Goal: Communication & Community: Ask a question

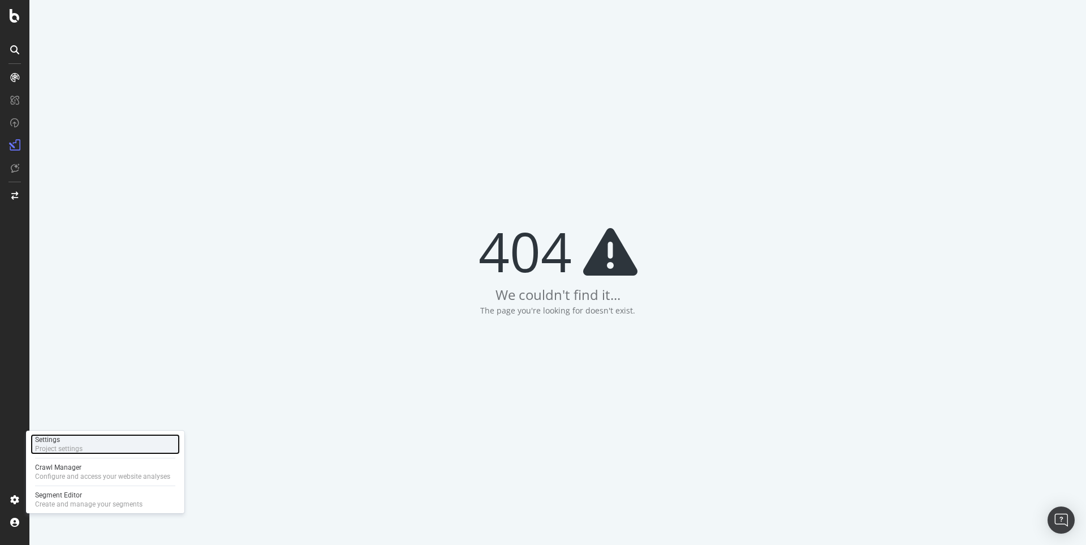
click at [62, 446] on div "Project settings" at bounding box center [58, 448] width 47 height 9
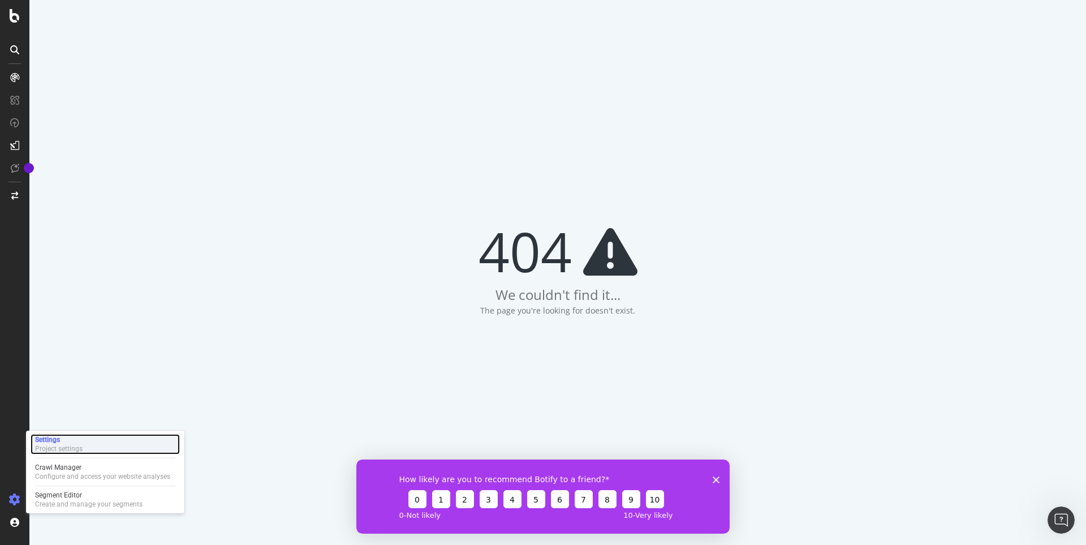
click at [66, 446] on div "Project settings" at bounding box center [58, 448] width 47 height 9
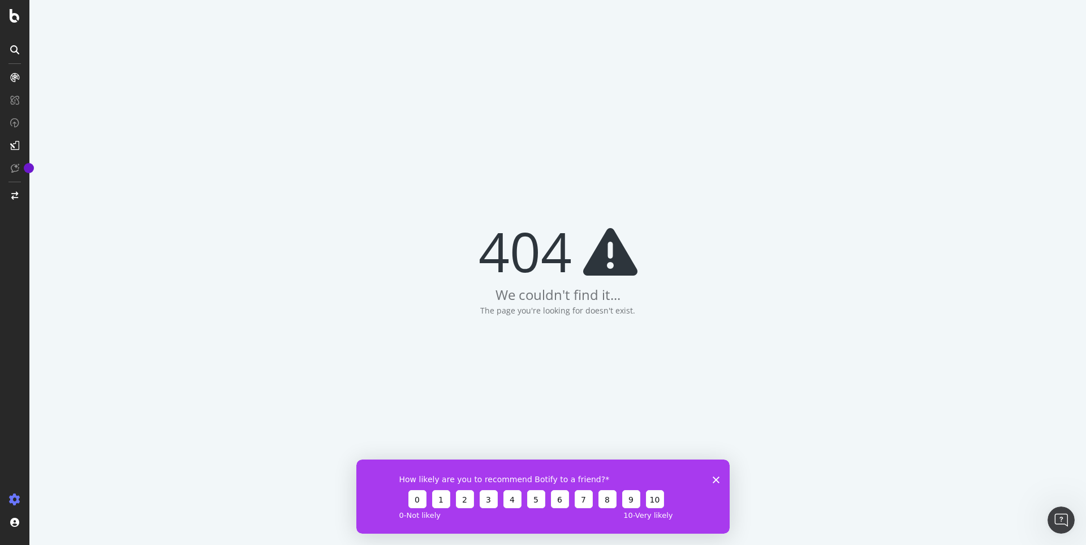
click at [716, 477] on icon "Close survey" at bounding box center [715, 479] width 7 height 7
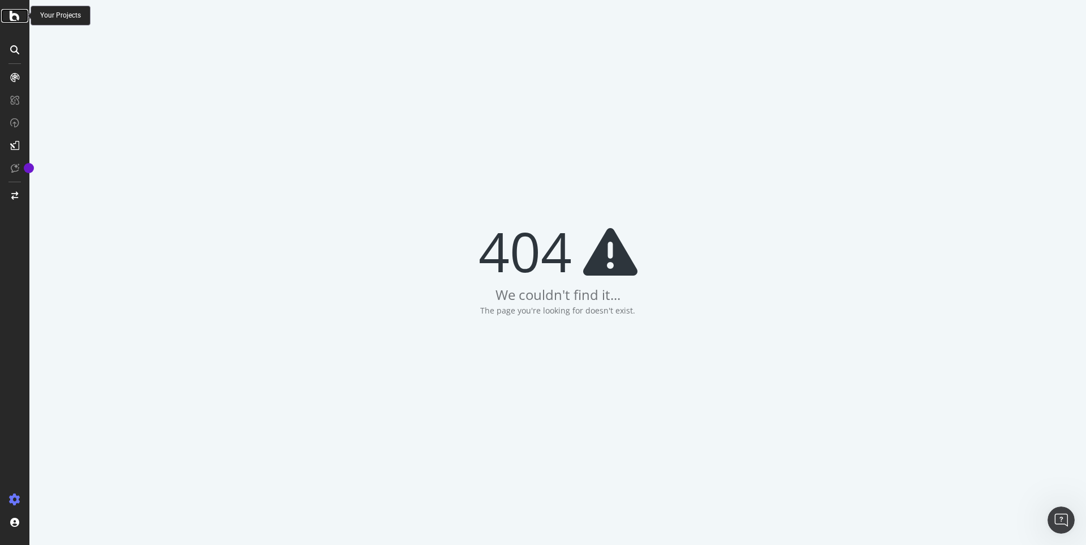
click at [19, 17] on icon at bounding box center [15, 16] width 10 height 14
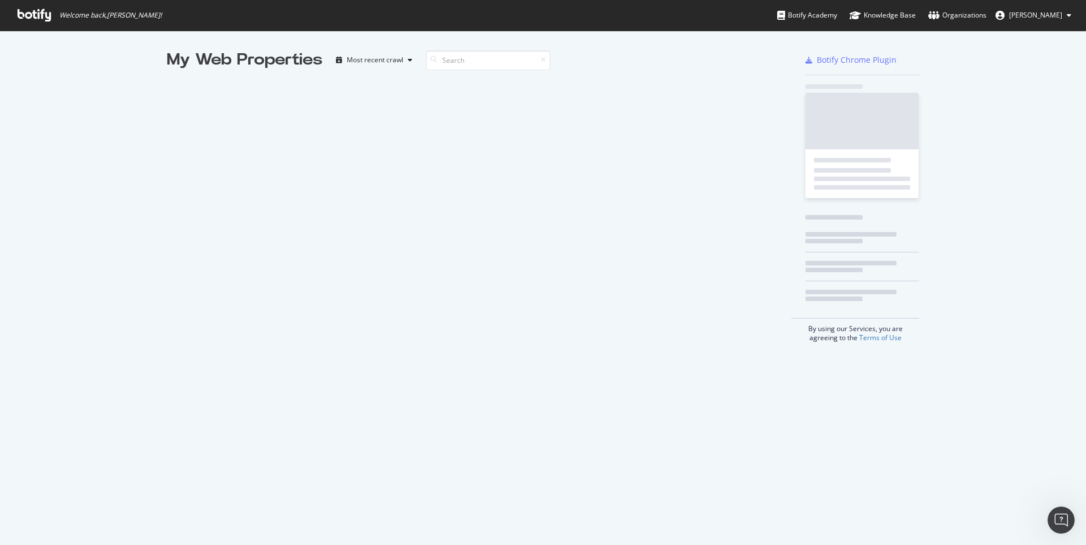
scroll to position [536, 1069]
click at [1061, 23] on button "[PERSON_NAME]" at bounding box center [1033, 15] width 94 height 18
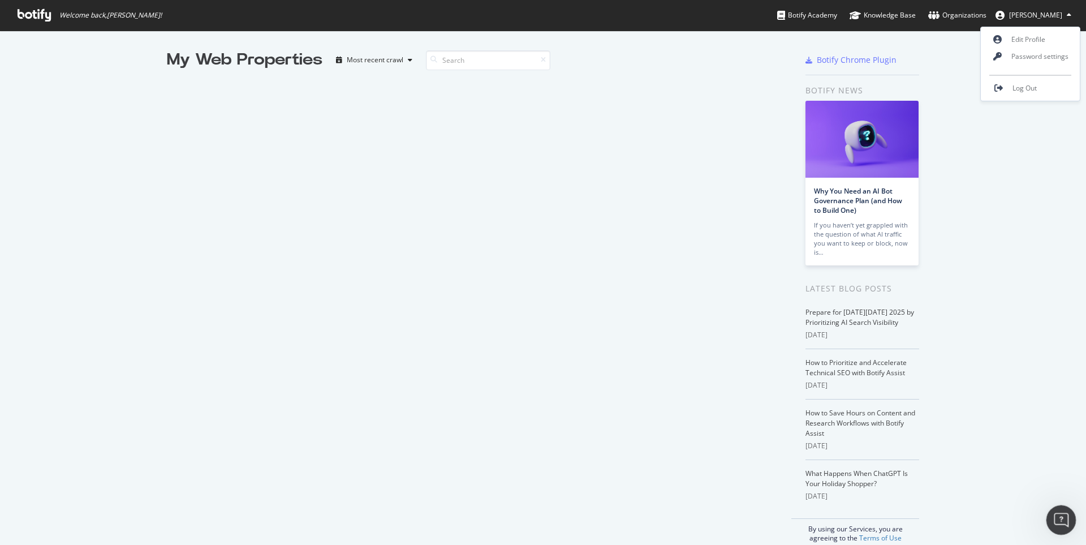
click at [1067, 522] on div "Open Intercom Messenger" at bounding box center [1058, 517] width 37 height 37
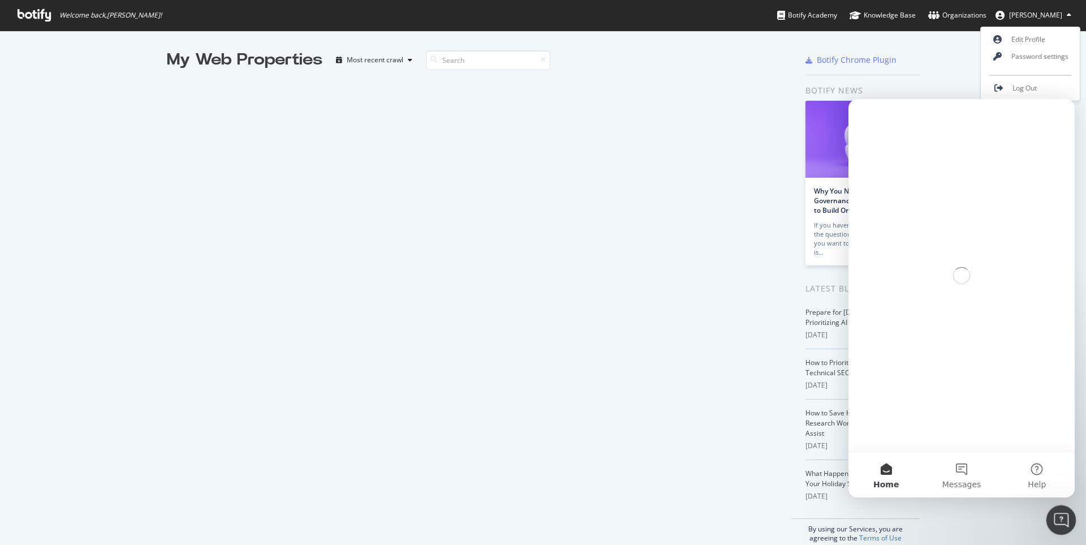
scroll to position [0, 0]
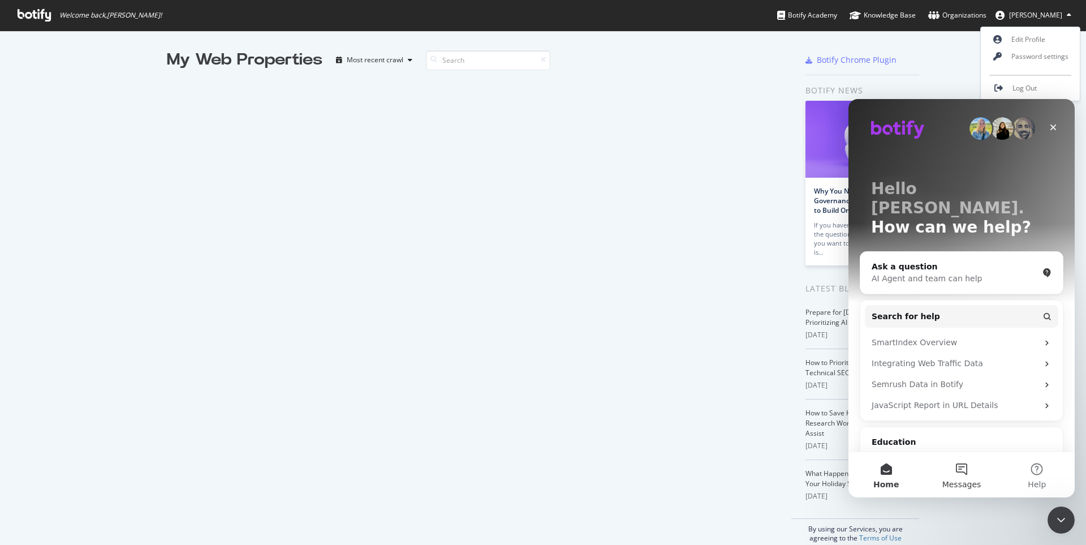
click at [954, 476] on button "Messages" at bounding box center [960, 474] width 75 height 45
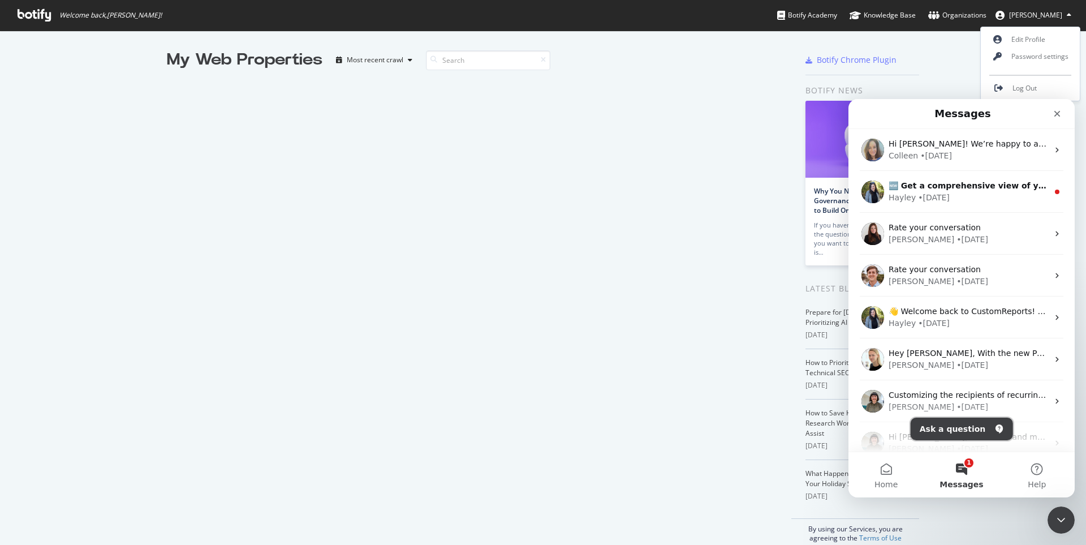
click at [968, 428] on button "Ask a question" at bounding box center [961, 428] width 102 height 23
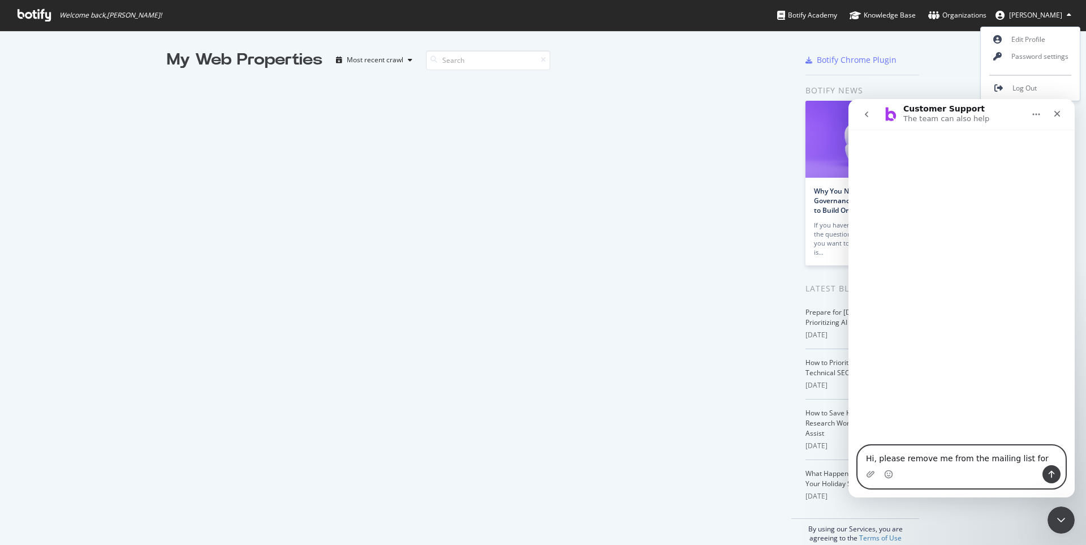
paste textarea "Waitrose Full Crawl Site Speed"
paste textarea "Waitrose Full Crawl HTML Changes"
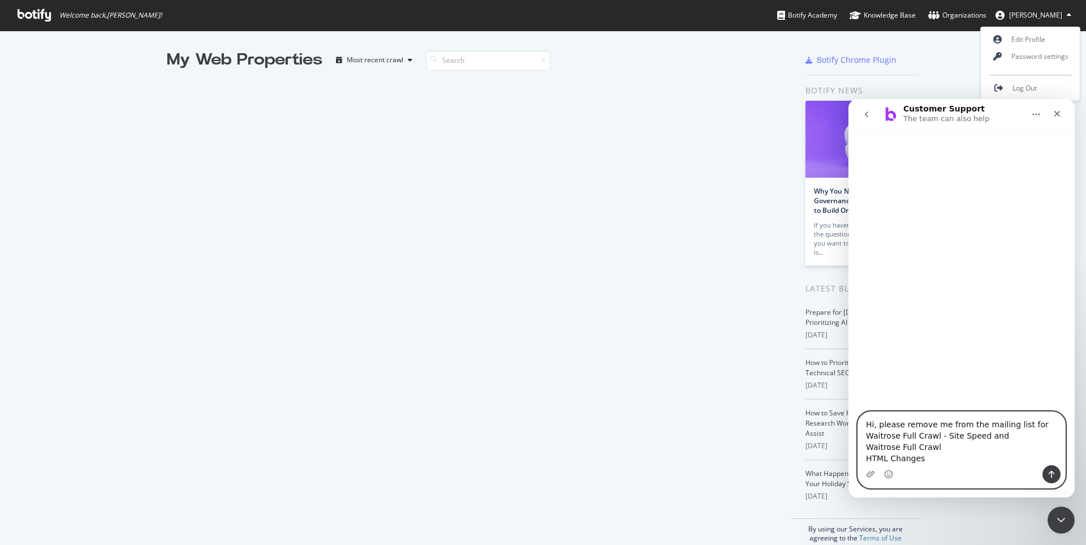
click at [991, 451] on textarea "Hi, please remove me from the mailing list for Waitrose Full Crawl - Site Speed…" at bounding box center [961, 438] width 207 height 53
type textarea "Hi, please remove me from the mailing list for Waitrose Full Crawl - Site Speed…"
click at [1048, 474] on icon "Send a message…" at bounding box center [1051, 473] width 9 height 9
